Goal: Task Accomplishment & Management: Complete application form

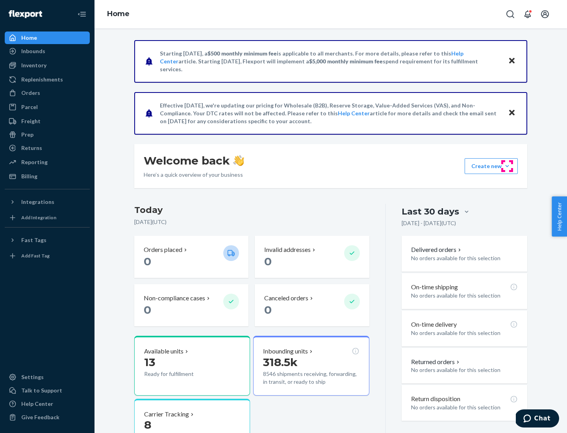
click at [507, 166] on button "Create new Create new inbound Create new order Create new product" at bounding box center [490, 166] width 53 height 16
click at [41, 80] on div "Replenishments" at bounding box center [42, 80] width 42 height 8
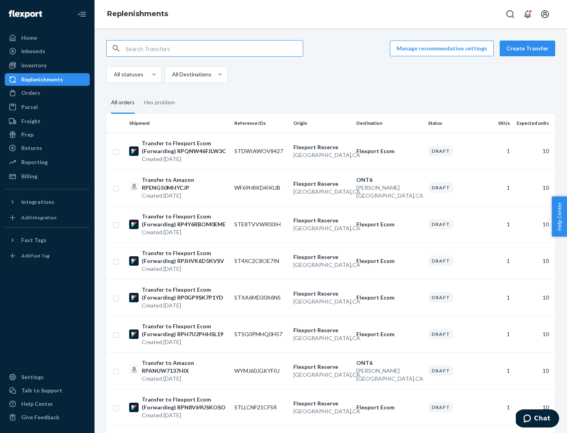
click at [529, 48] on button "Create Transfer" at bounding box center [526, 49] width 55 height 16
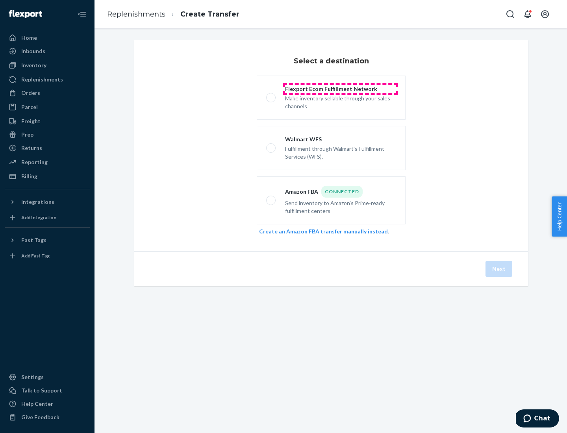
click at [340, 89] on div "Flexport Ecom Fulfillment Network" at bounding box center [340, 89] width 111 height 8
click at [271, 95] on input "Flexport Ecom Fulfillment Network Make inventory sellable through your sales ch…" at bounding box center [268, 97] width 5 height 5
radio input "true"
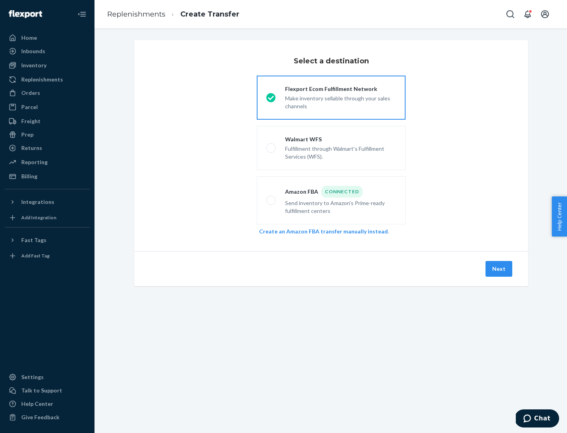
click at [499, 269] on button "Next" at bounding box center [498, 269] width 27 height 16
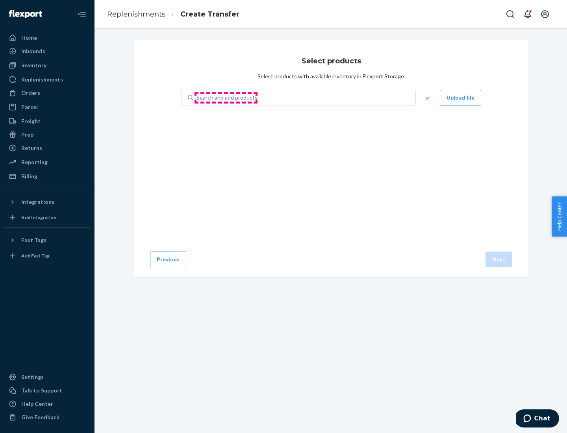
click at [226, 98] on div "Search and add products" at bounding box center [226, 98] width 61 height 8
click at [197, 98] on input "Search and add products" at bounding box center [196, 98] width 1 height 8
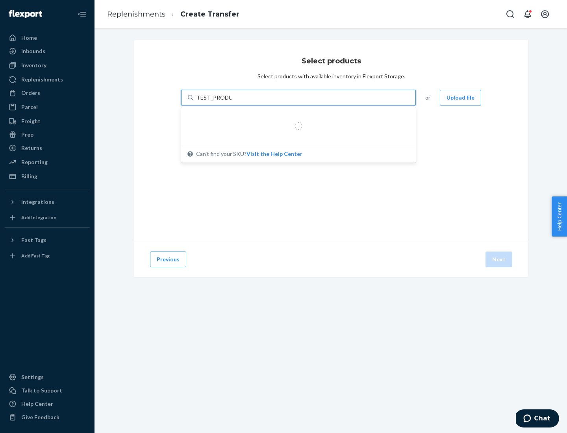
type input "TEST_PRODUCT"
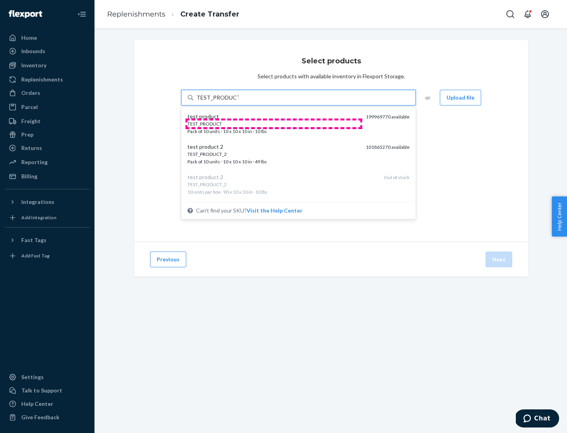
click at [274, 124] on div "TEST_PRODUCT" at bounding box center [273, 123] width 172 height 7
click at [239, 102] on input "TEST_PRODUCT" at bounding box center [217, 98] width 42 height 8
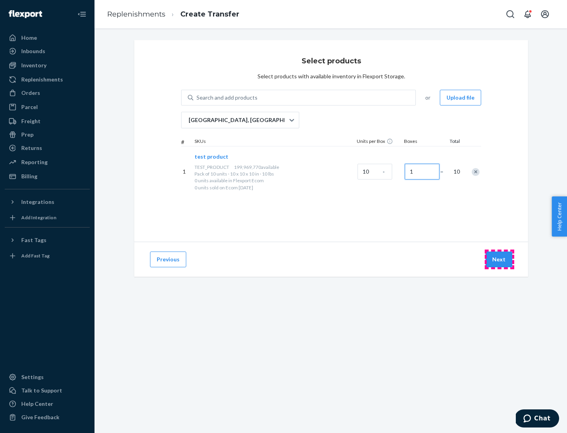
type input "1"
click at [499, 259] on button "Next" at bounding box center [498, 260] width 27 height 16
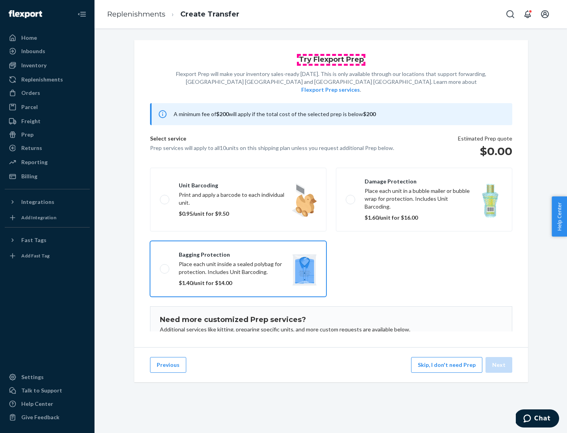
click at [160, 266] on input "Bagging protection Place each unit inside a sealed polybag for protection. Incl…" at bounding box center [162, 268] width 5 height 5
checkbox input "true"
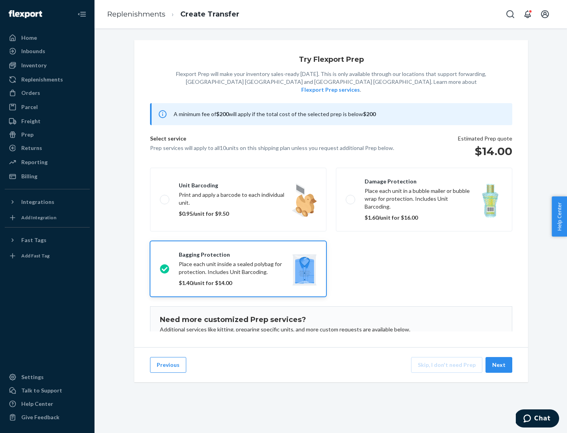
click at [499, 365] on button "Next" at bounding box center [498, 365] width 27 height 16
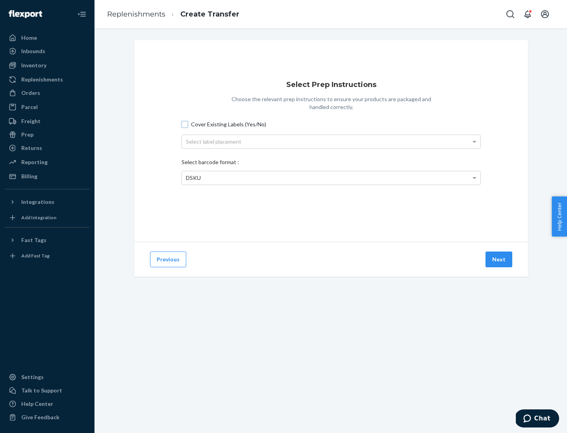
click at [185, 124] on input "Cover Existing Labels (Yes/No)" at bounding box center [184, 124] width 6 height 6
checkbox input "true"
click at [331, 141] on div "Select label placement" at bounding box center [331, 141] width 298 height 13
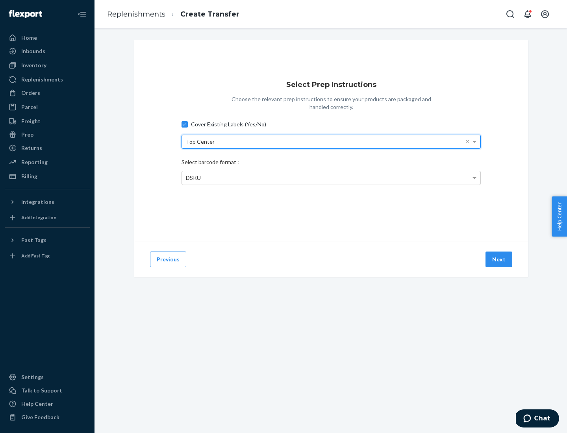
click at [331, 141] on div "Top Center" at bounding box center [331, 141] width 298 height 13
